Goal: Task Accomplishment & Management: Manage account settings

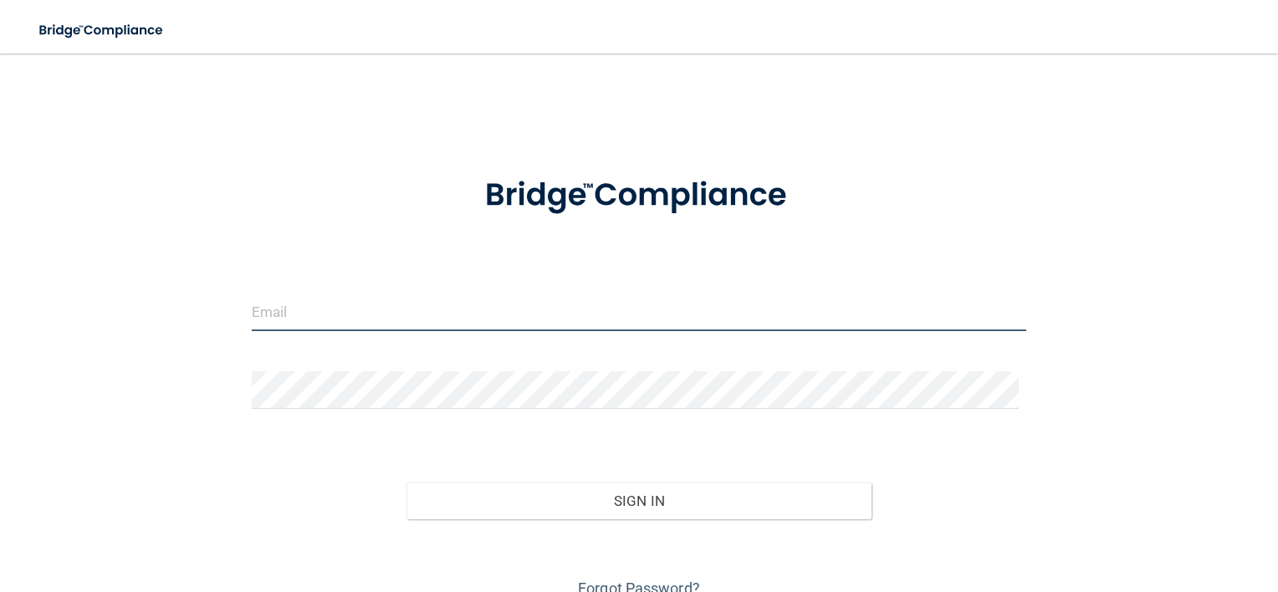
click at [418, 298] on input "email" at bounding box center [639, 313] width 775 height 38
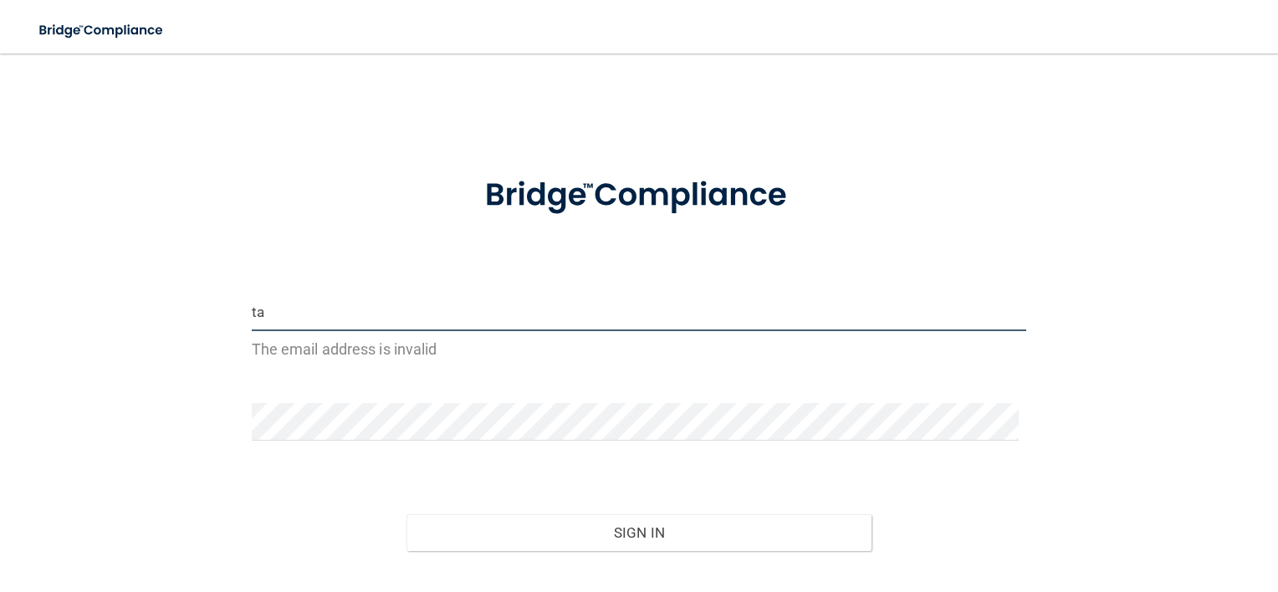
type input "[EMAIL_ADDRESS][DOMAIN_NAME]"
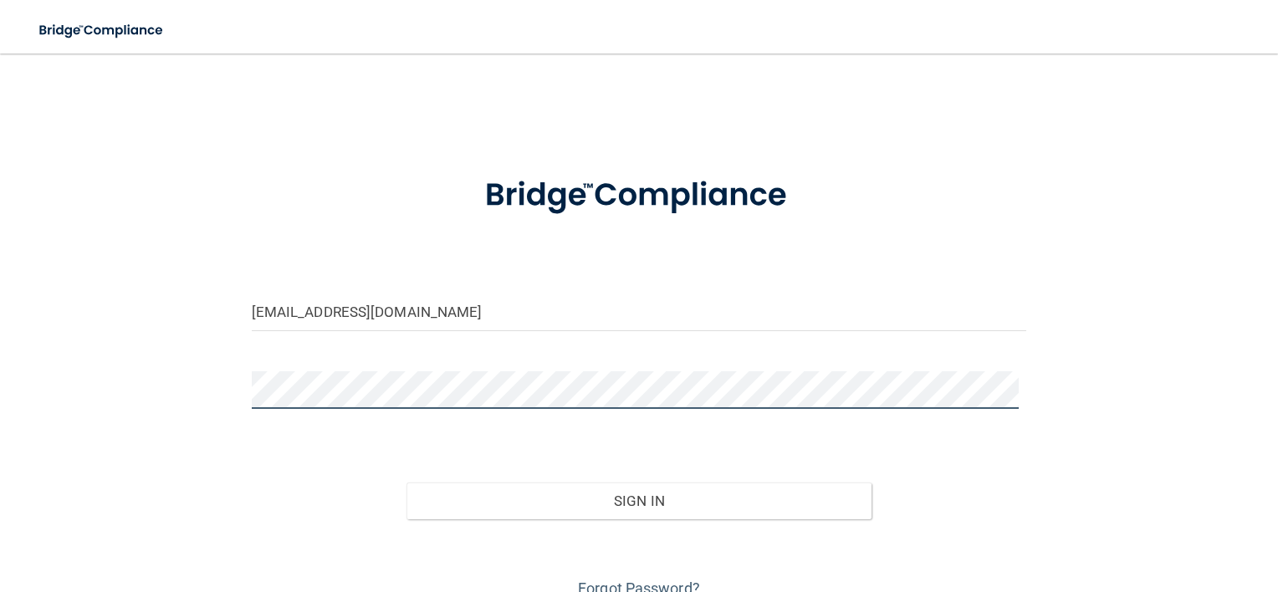
click at [407, 483] on button "Sign In" at bounding box center [639, 501] width 465 height 37
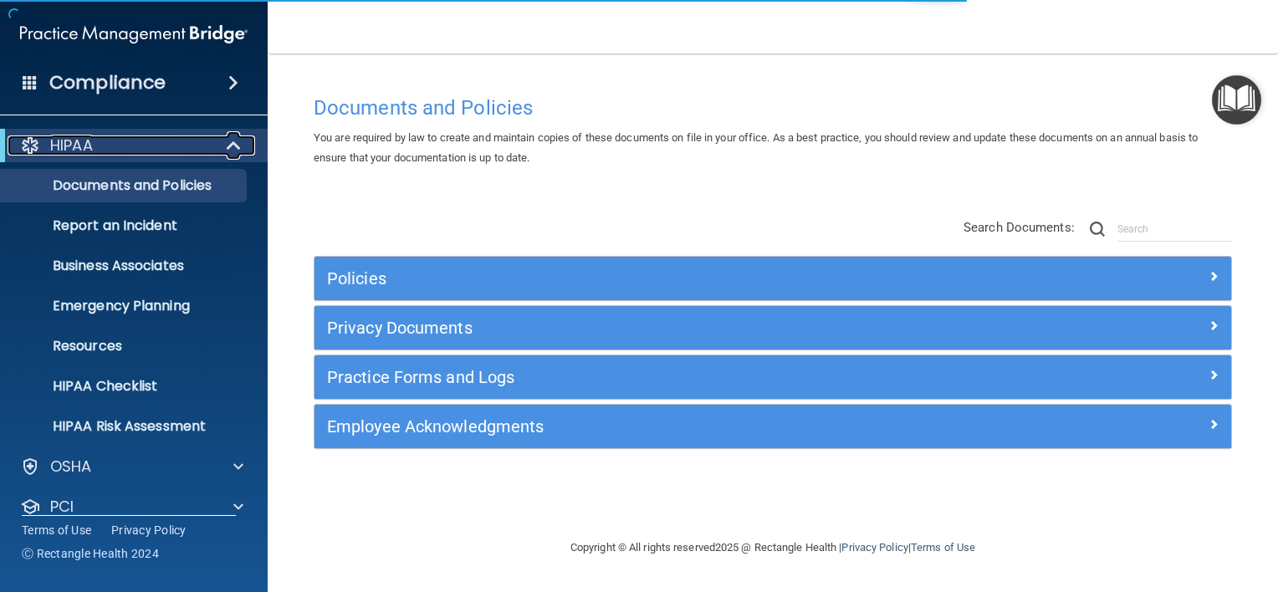
click at [232, 147] on span at bounding box center [235, 146] width 14 height 20
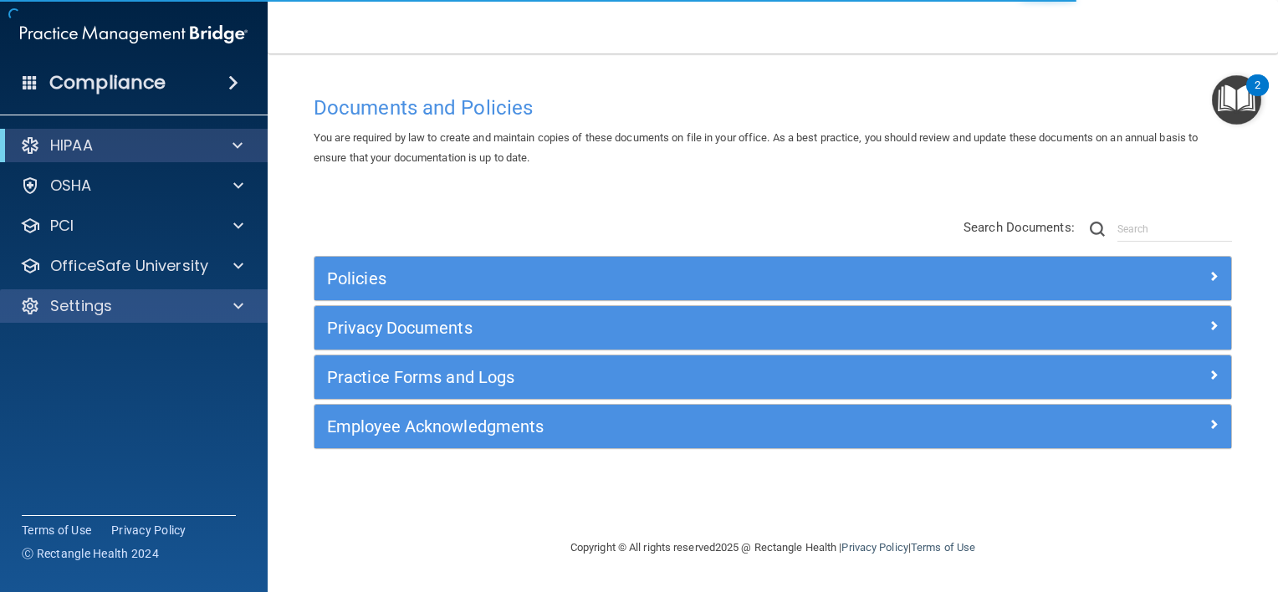
click at [235, 294] on div "Settings" at bounding box center [134, 305] width 269 height 33
click at [236, 297] on span at bounding box center [238, 306] width 10 height 20
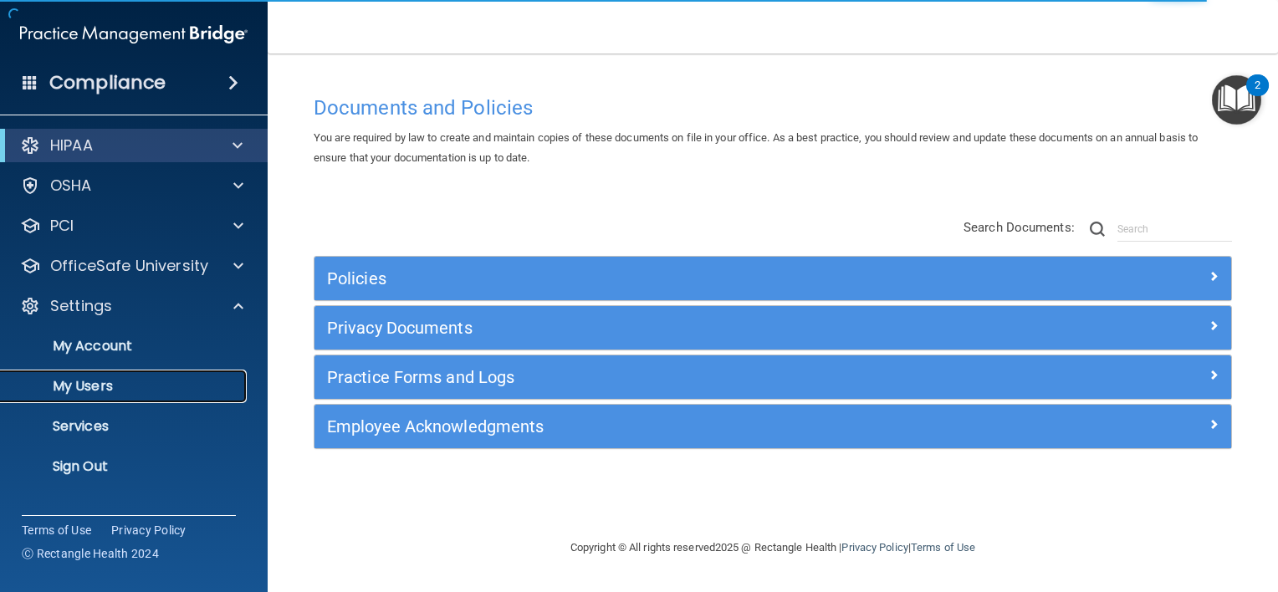
click at [121, 384] on p "My Users" at bounding box center [125, 386] width 228 height 17
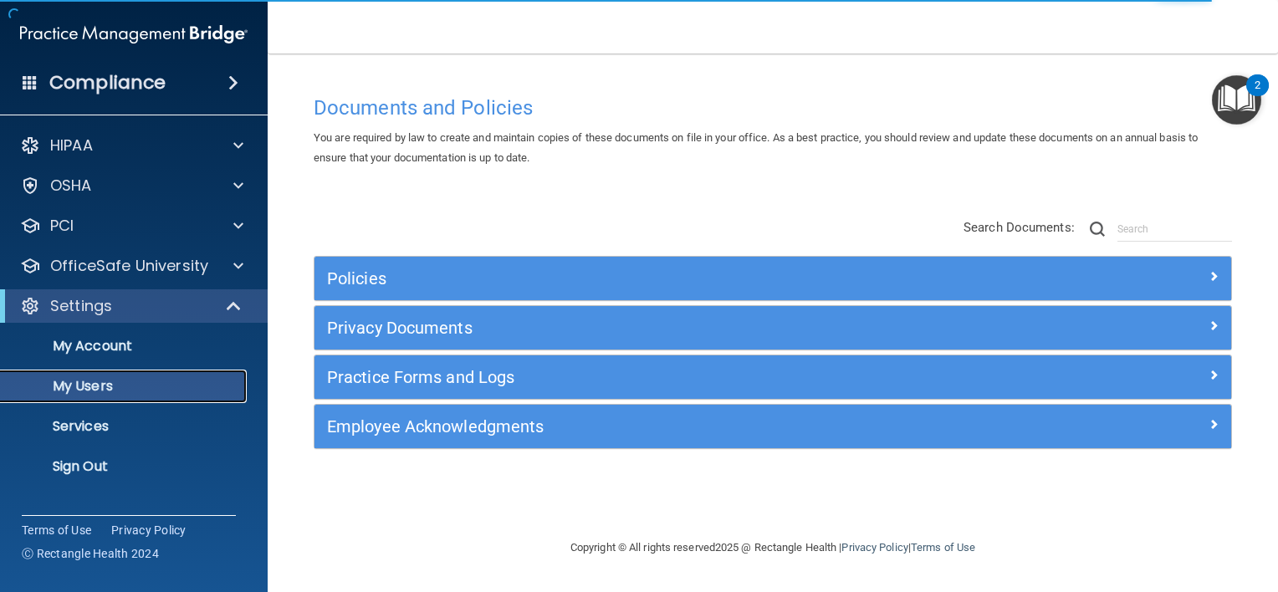
select select "20"
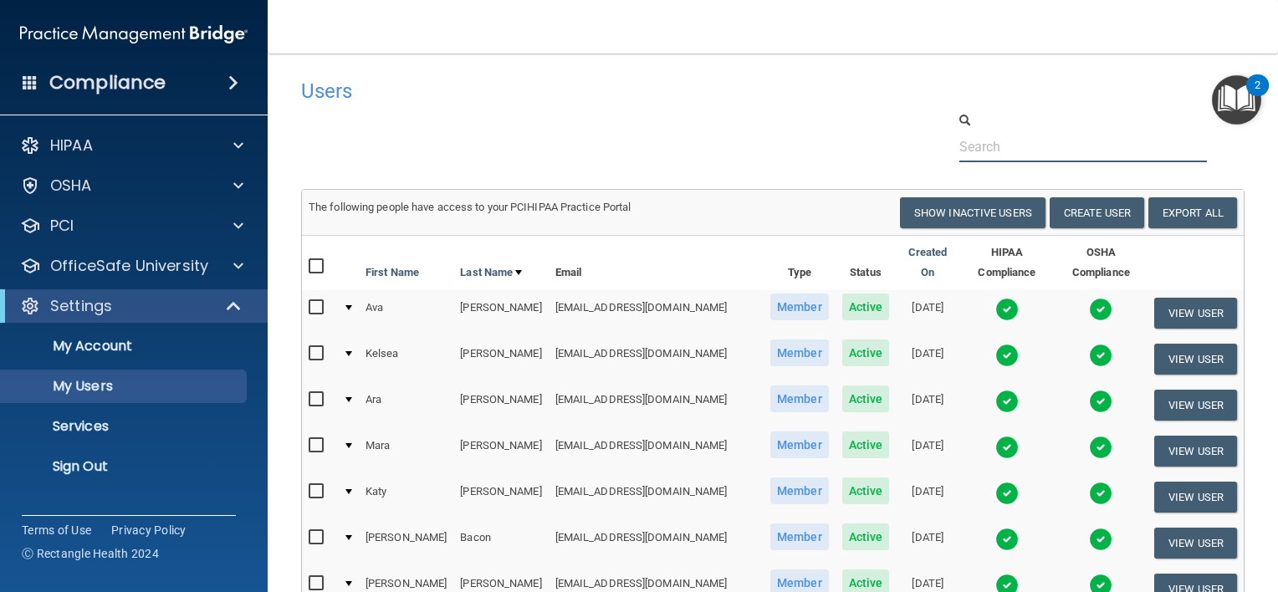
click at [970, 137] on input "text" at bounding box center [1083, 146] width 248 height 31
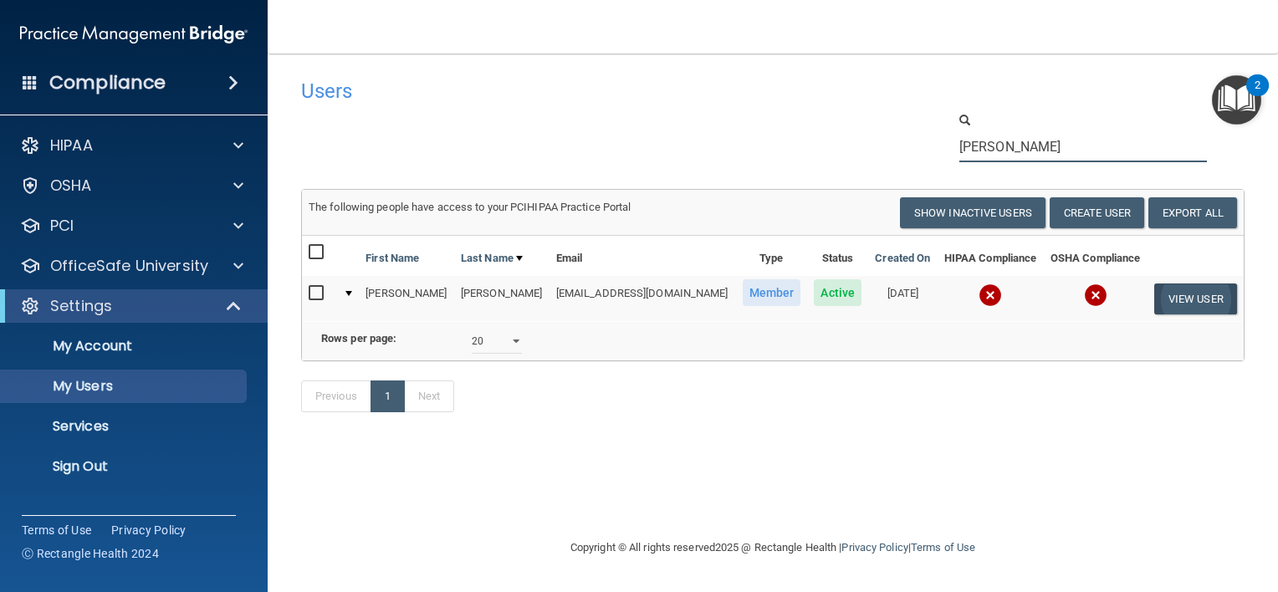
type input "[PERSON_NAME]"
click at [1189, 299] on button "View User" at bounding box center [1195, 299] width 83 height 31
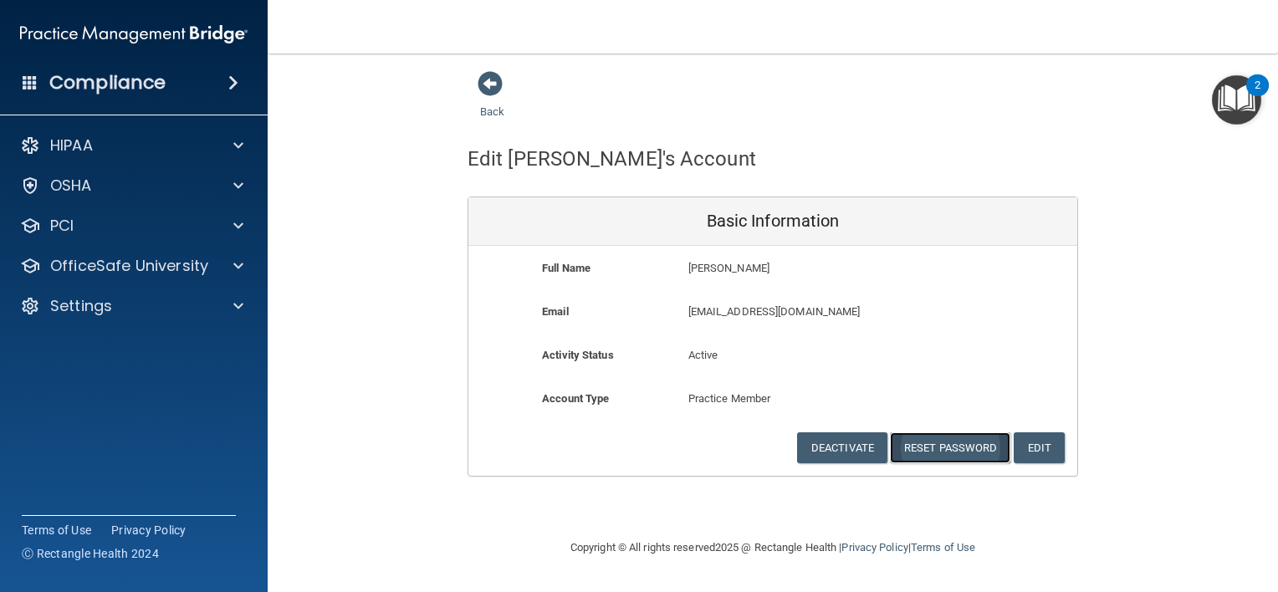
click at [957, 443] on button "Reset Password" at bounding box center [950, 447] width 120 height 31
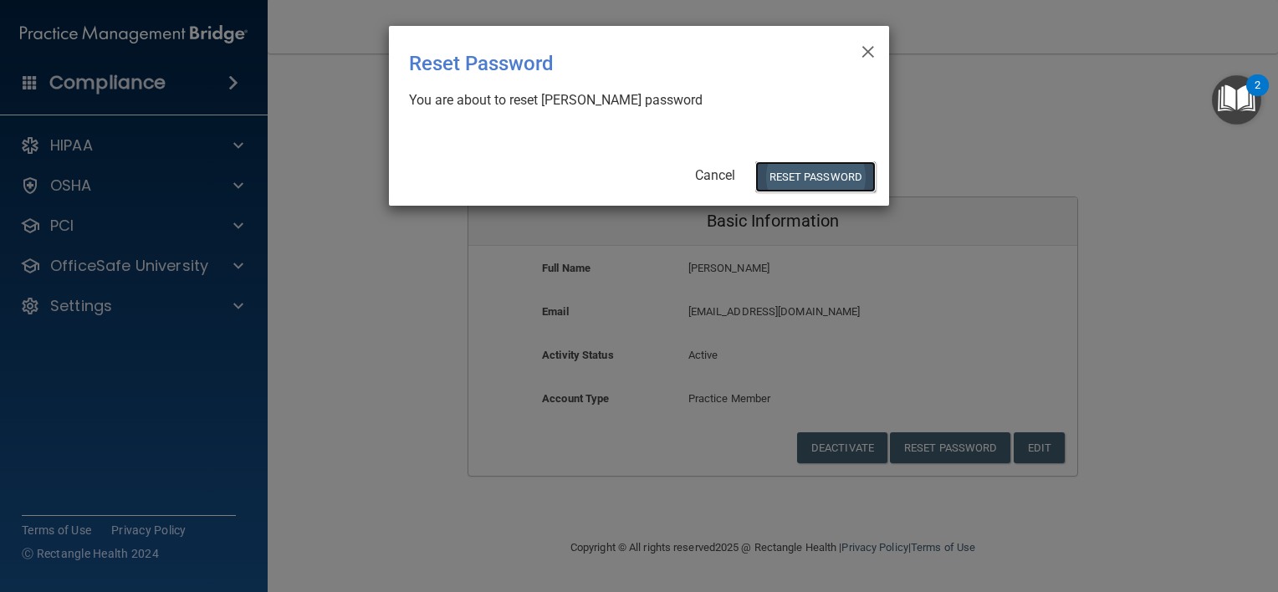
click at [797, 174] on button "Reset Password" at bounding box center [815, 176] width 120 height 31
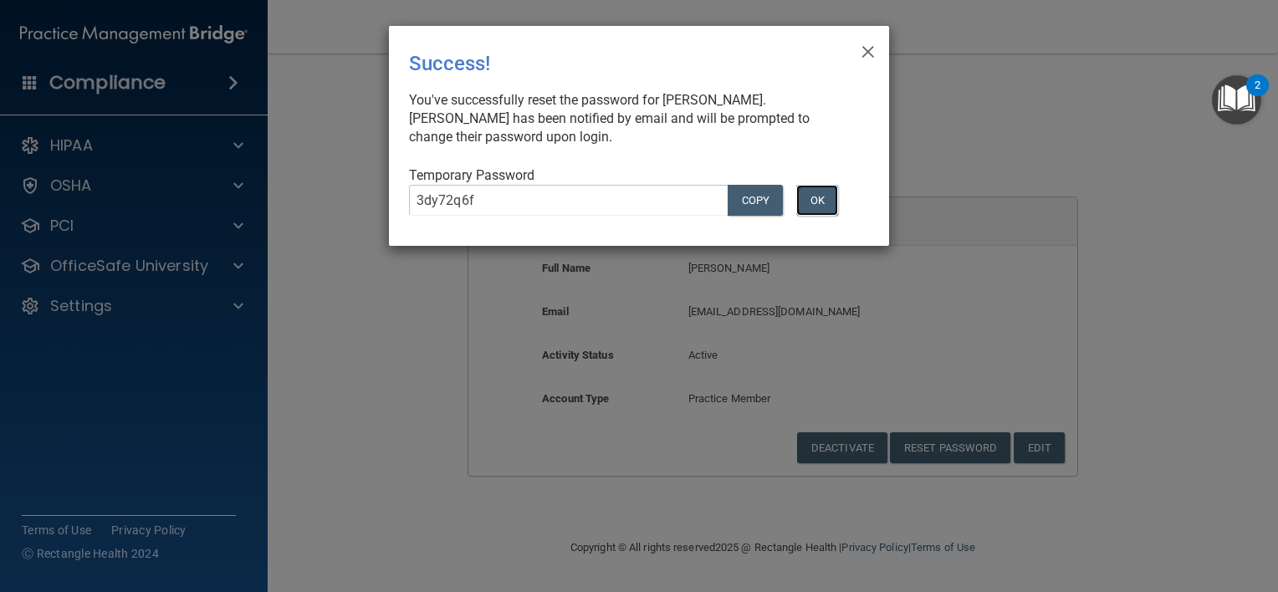
click at [823, 192] on button "OK" at bounding box center [817, 200] width 42 height 31
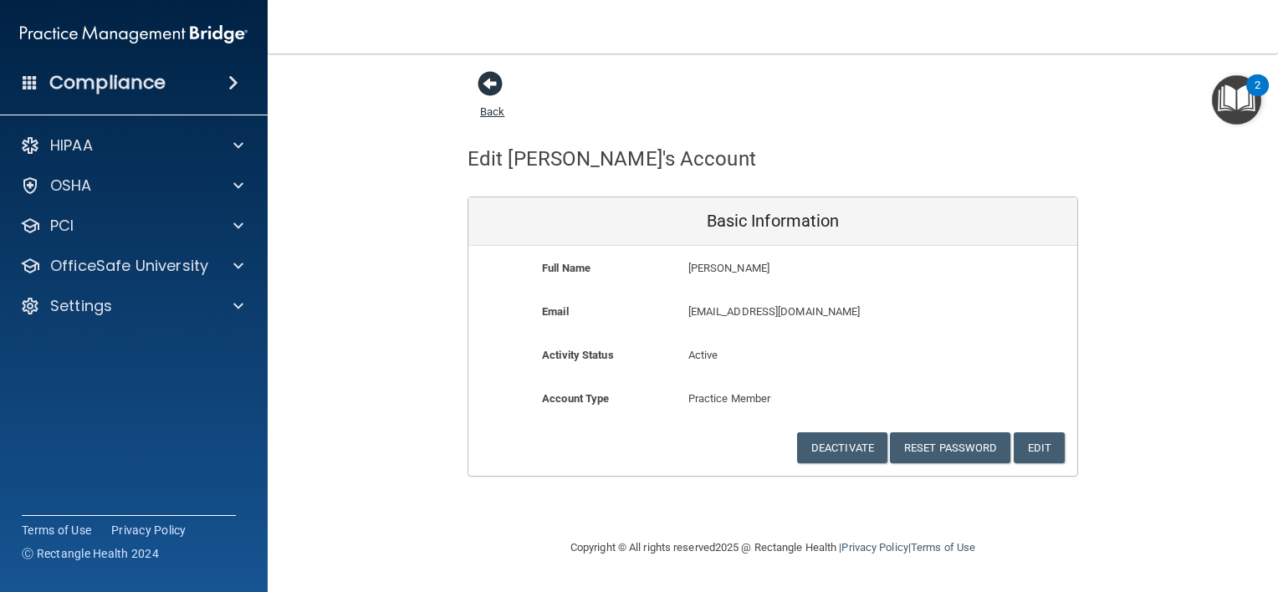
click at [487, 80] on span at bounding box center [490, 83] width 25 height 25
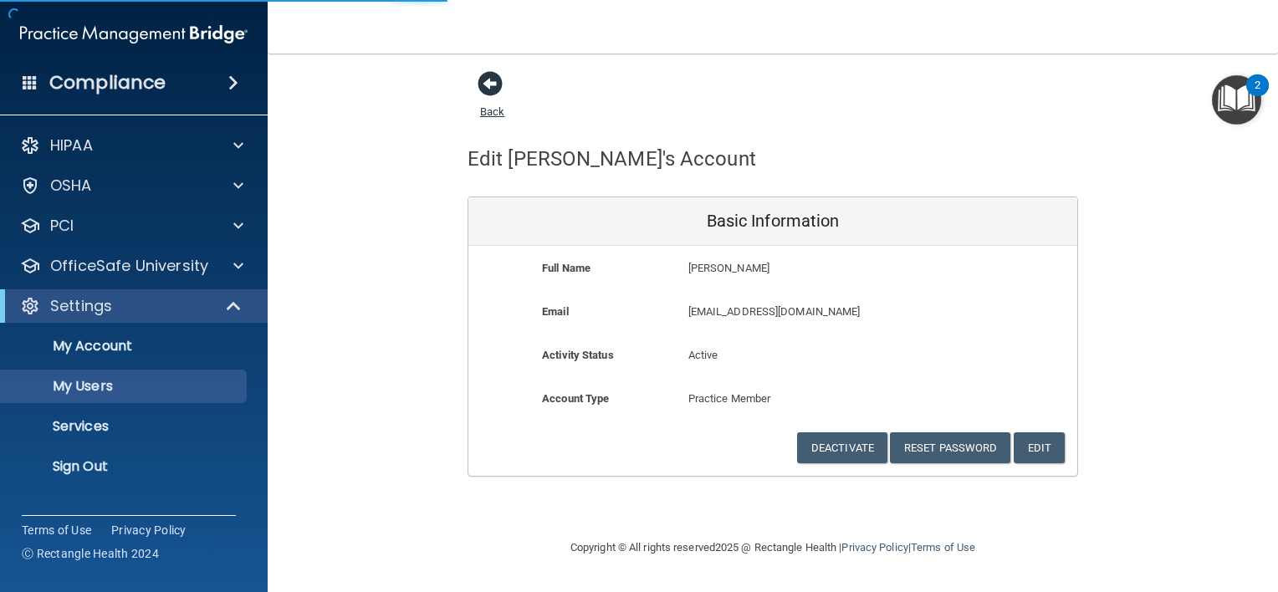
select select "20"
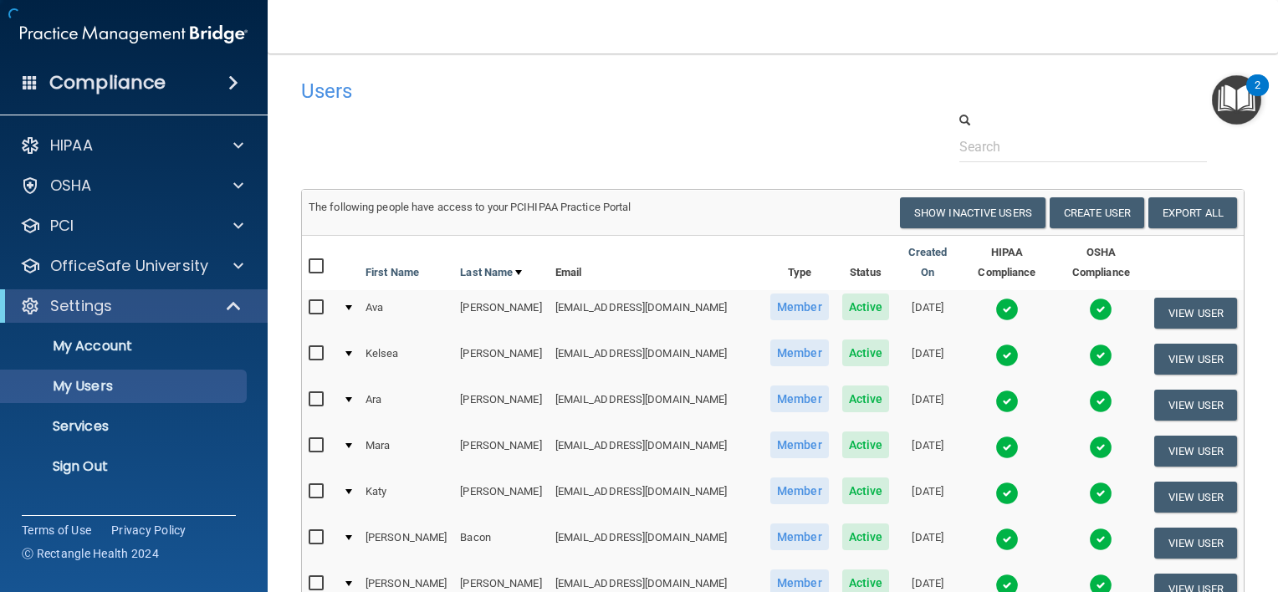
click at [489, 80] on h4 "Users" at bounding box center [571, 91] width 540 height 22
click at [978, 147] on input "text" at bounding box center [1083, 146] width 248 height 31
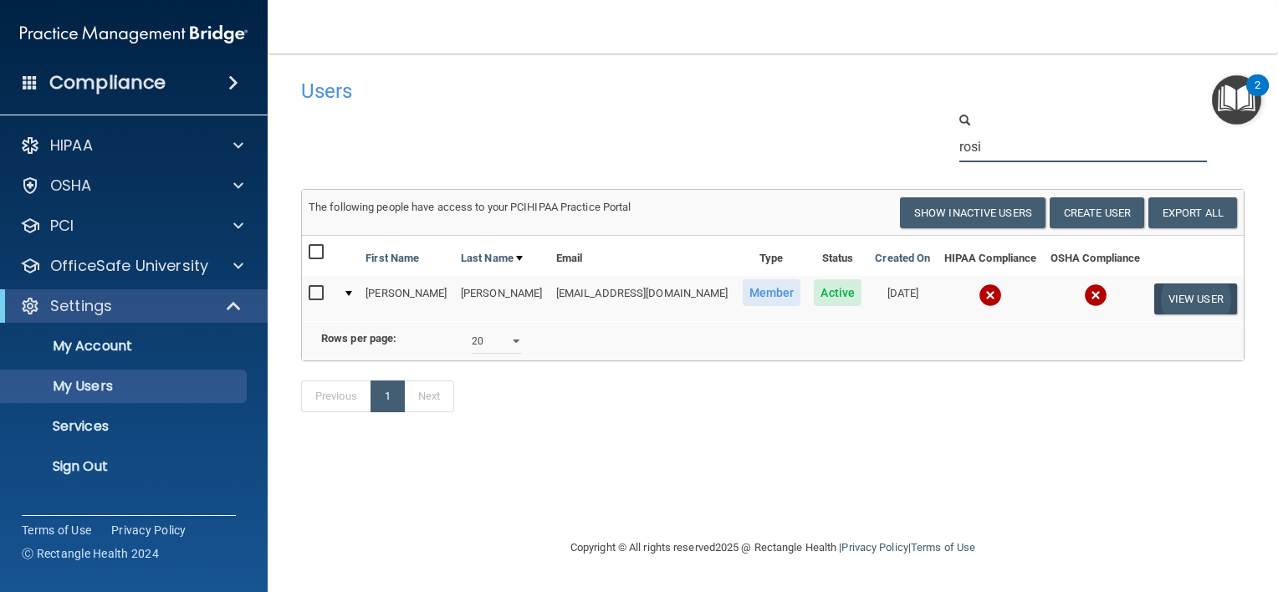
type input "rosi"
click at [1192, 296] on button "View User" at bounding box center [1195, 299] width 83 height 31
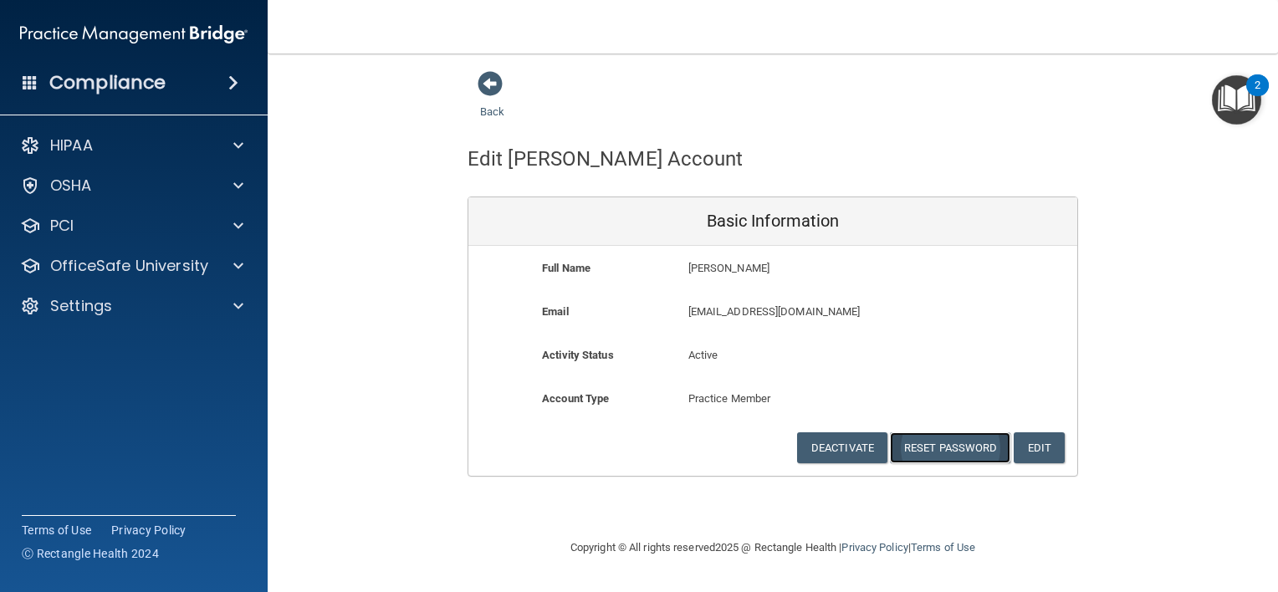
click at [949, 446] on button "Reset Password" at bounding box center [950, 447] width 120 height 31
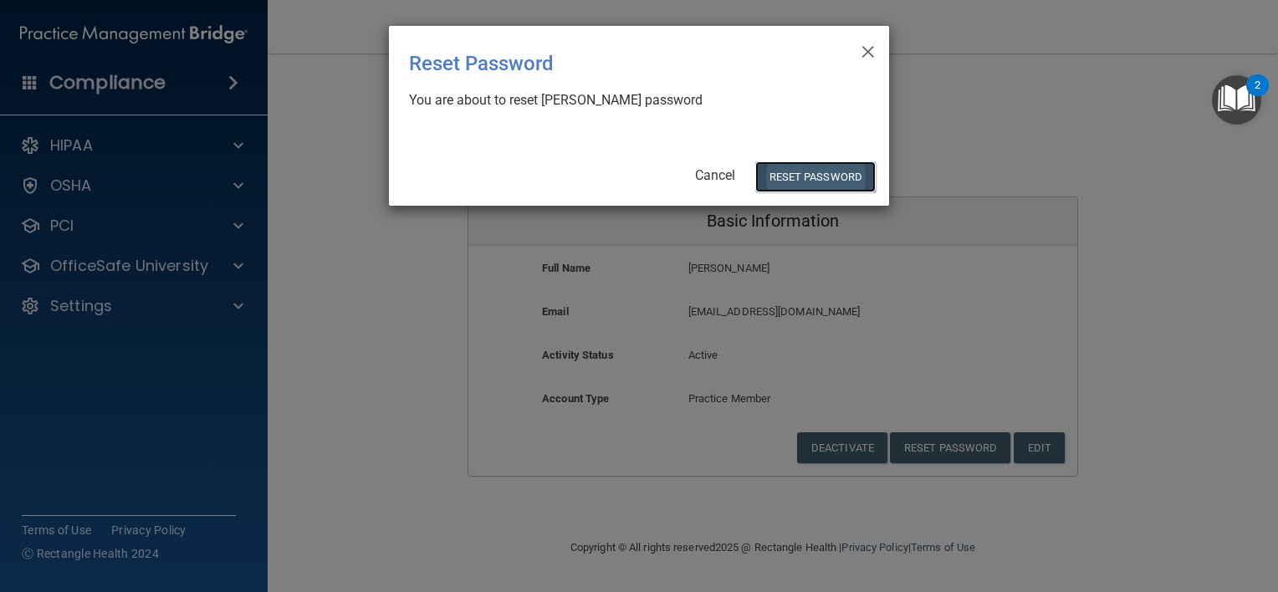
click at [801, 170] on button "Reset Password" at bounding box center [815, 176] width 120 height 31
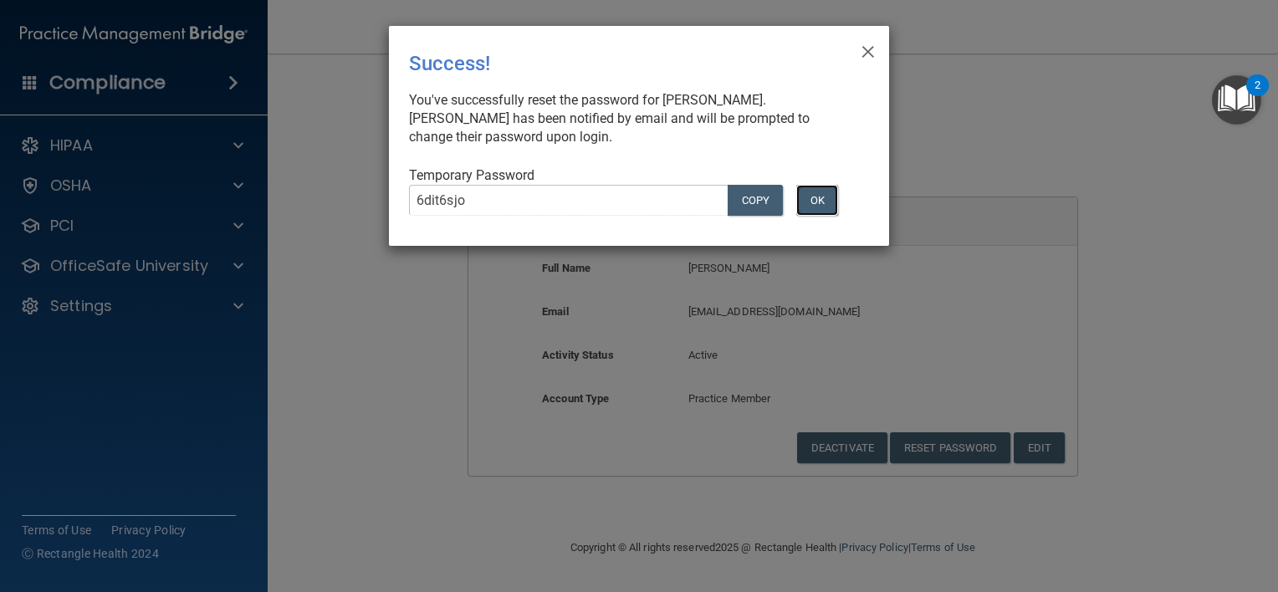
click at [814, 191] on button "OK" at bounding box center [817, 200] width 42 height 31
